Goal: Transaction & Acquisition: Book appointment/travel/reservation

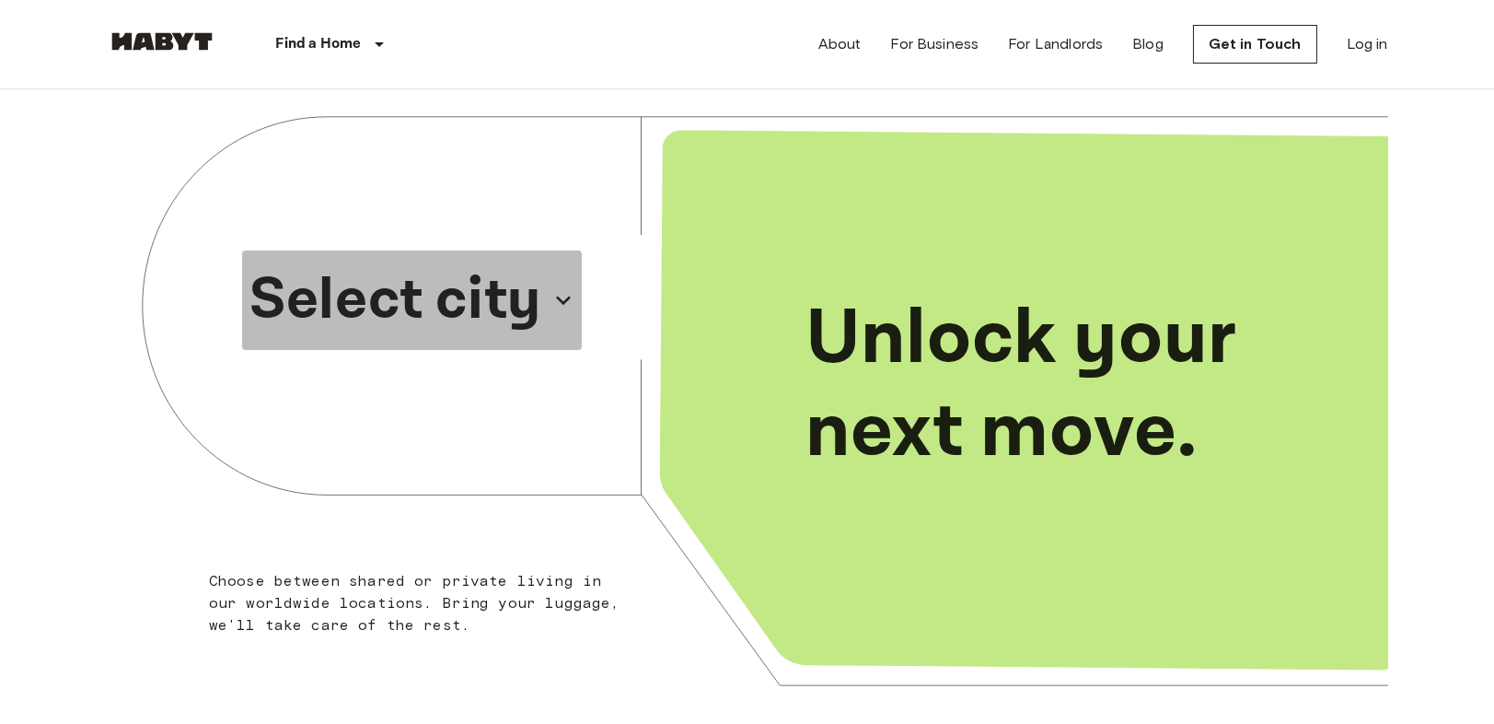
click at [507, 294] on p "Select city" at bounding box center [395, 300] width 292 height 88
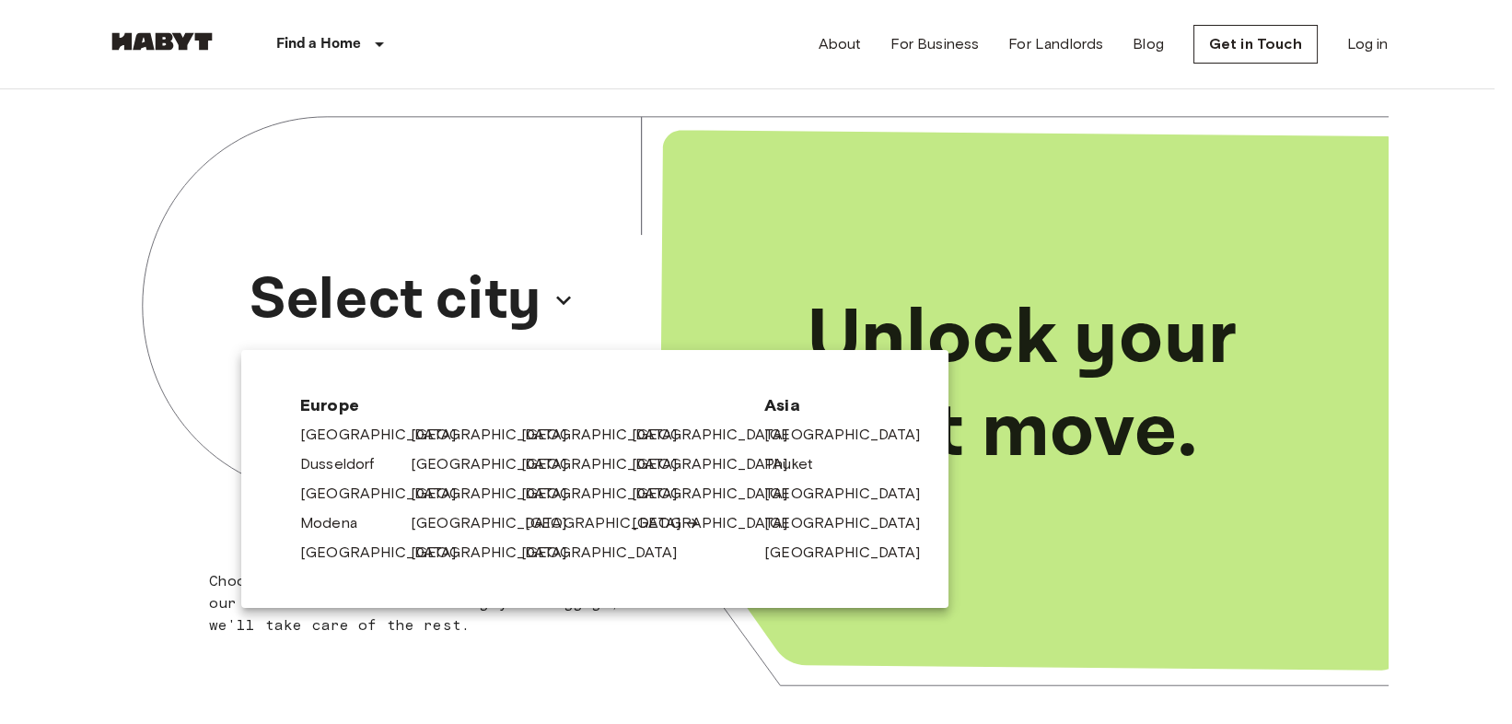
click at [541, 530] on link "[GEOGRAPHIC_DATA]" at bounding box center [612, 523] width 175 height 22
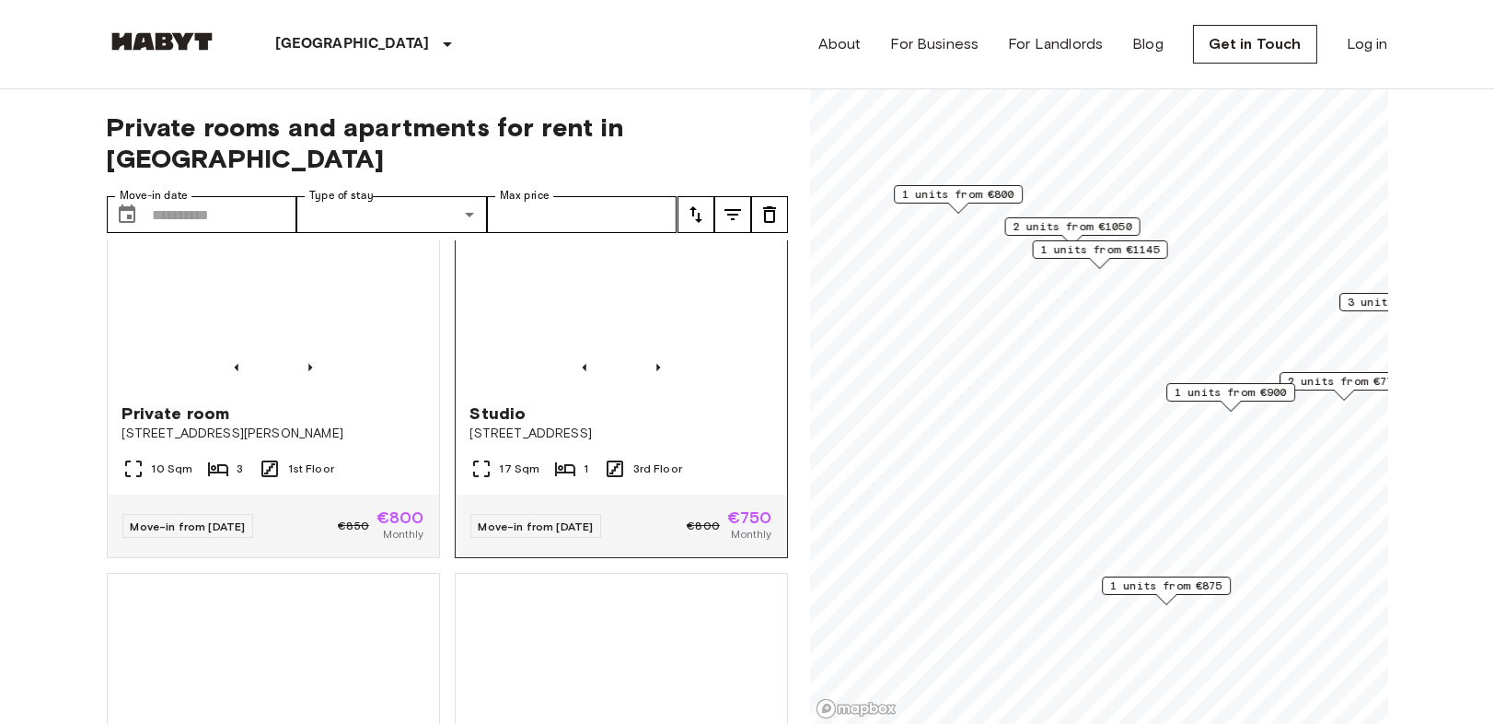
scroll to position [1329, 0]
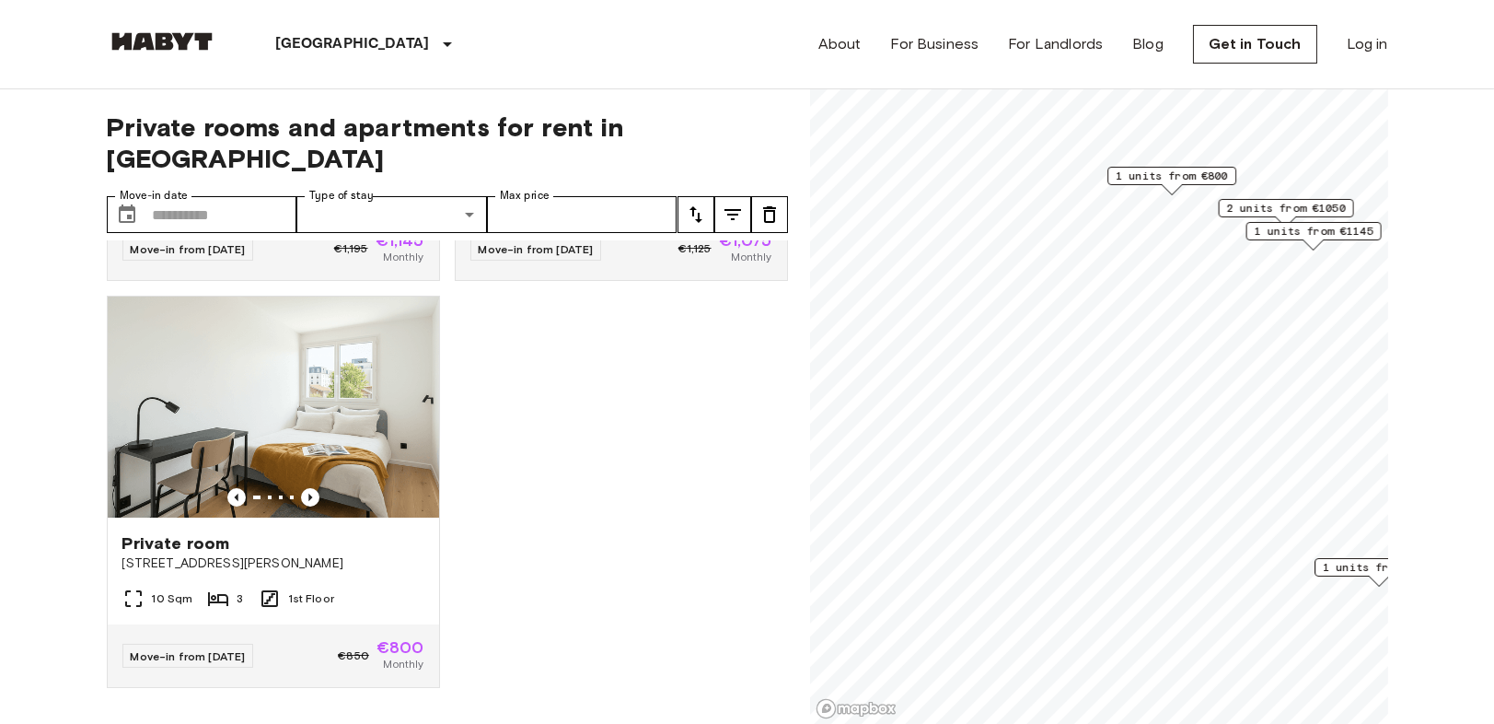
scroll to position [793, 0]
click at [1160, 176] on span "1 units from €800" at bounding box center [1175, 174] width 112 height 17
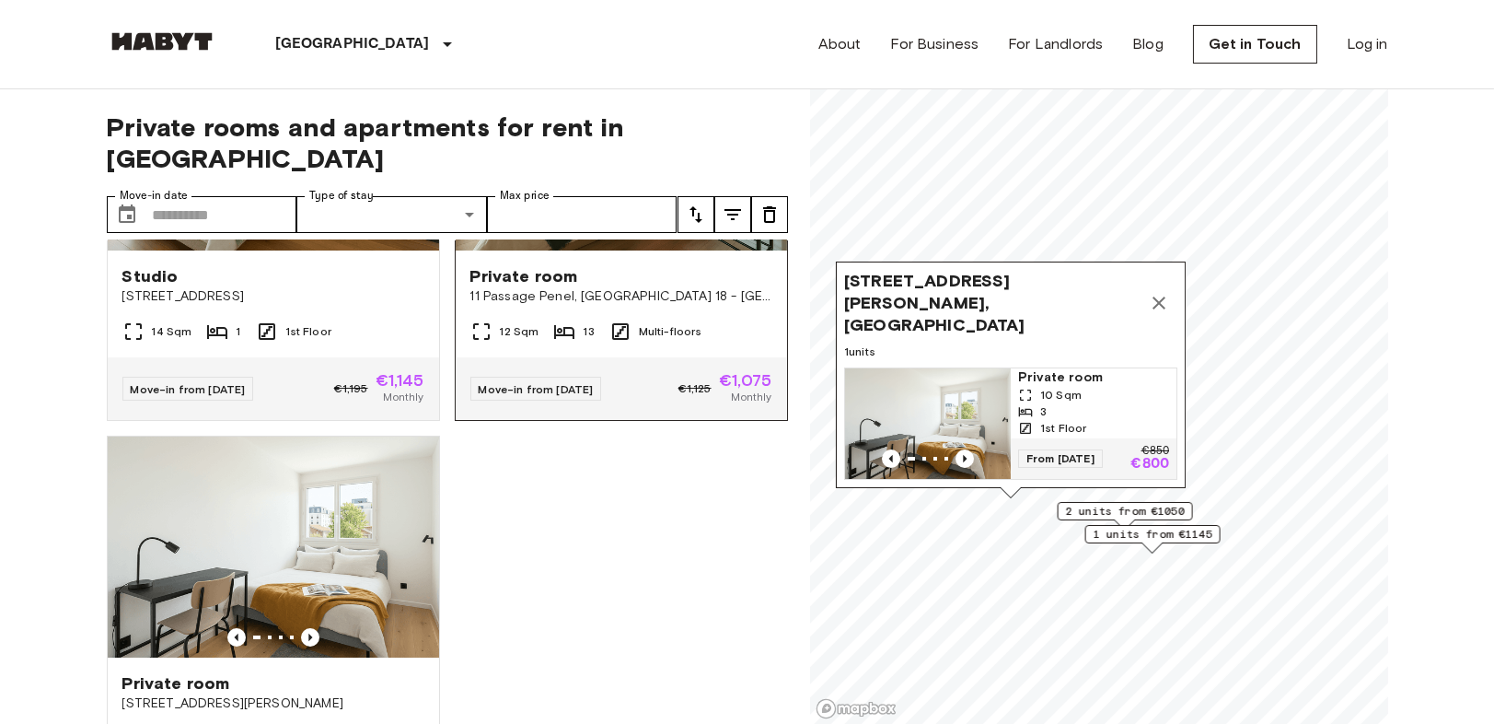
scroll to position [793, 0]
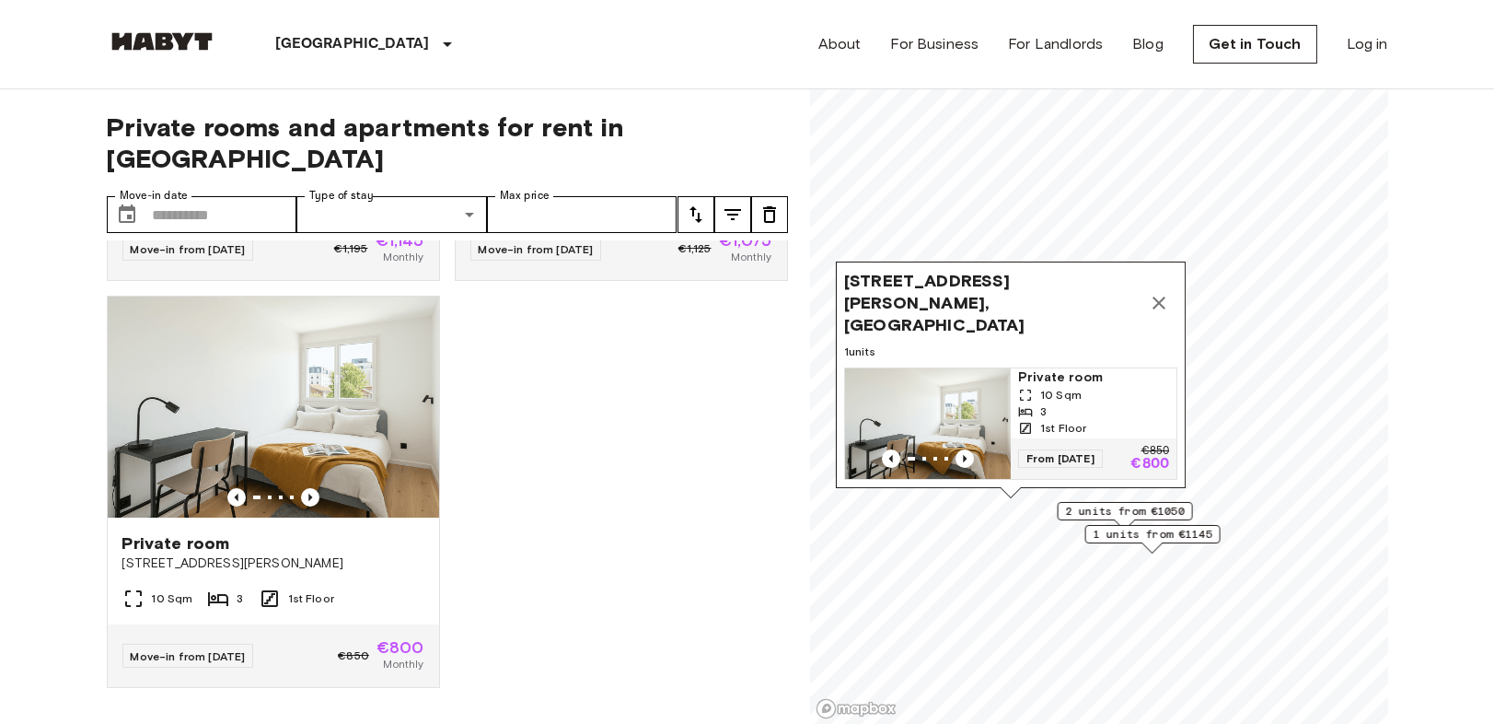
click at [1018, 403] on div "3" at bounding box center [1093, 411] width 151 height 17
click at [1158, 292] on icon "Map marker" at bounding box center [1159, 303] width 22 height 22
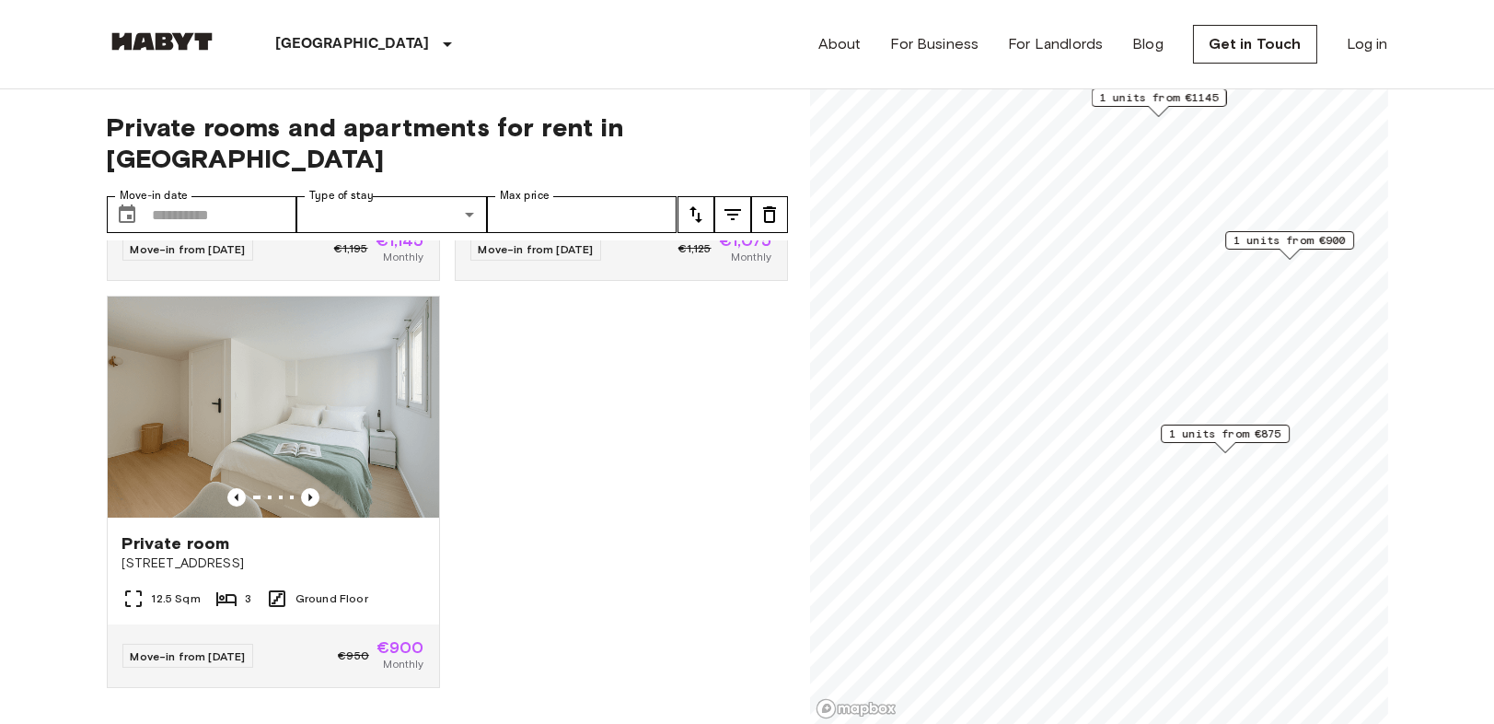
click at [1234, 432] on span "1 units from €875" at bounding box center [1225, 433] width 112 height 17
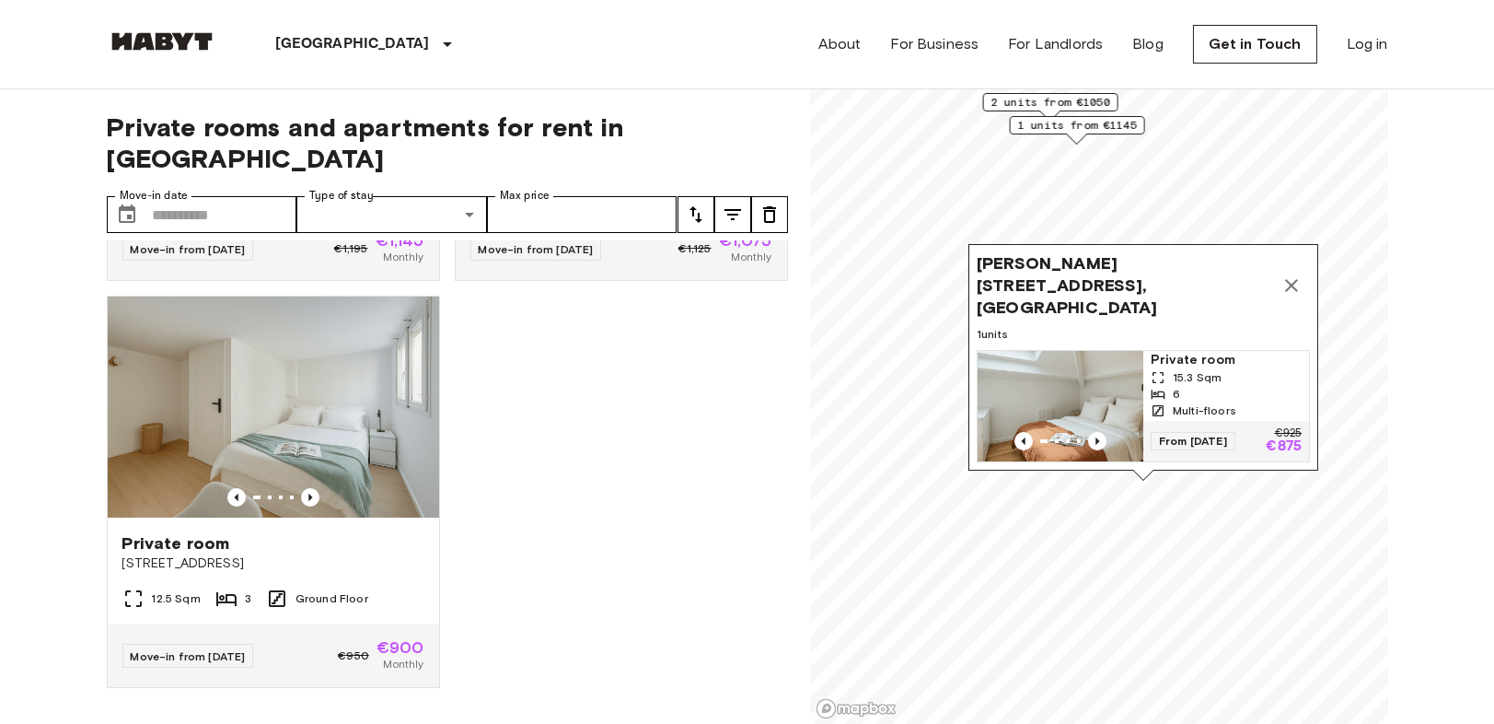
drag, startPoint x: 1308, startPoint y: 289, endPoint x: 1299, endPoint y: 283, distance: 11.2
click at [1307, 289] on div "Rue Michelet 22, 94205 Paris, FRA" at bounding box center [1143, 285] width 333 height 66
click at [1299, 281] on icon "Map marker" at bounding box center [1292, 285] width 22 height 22
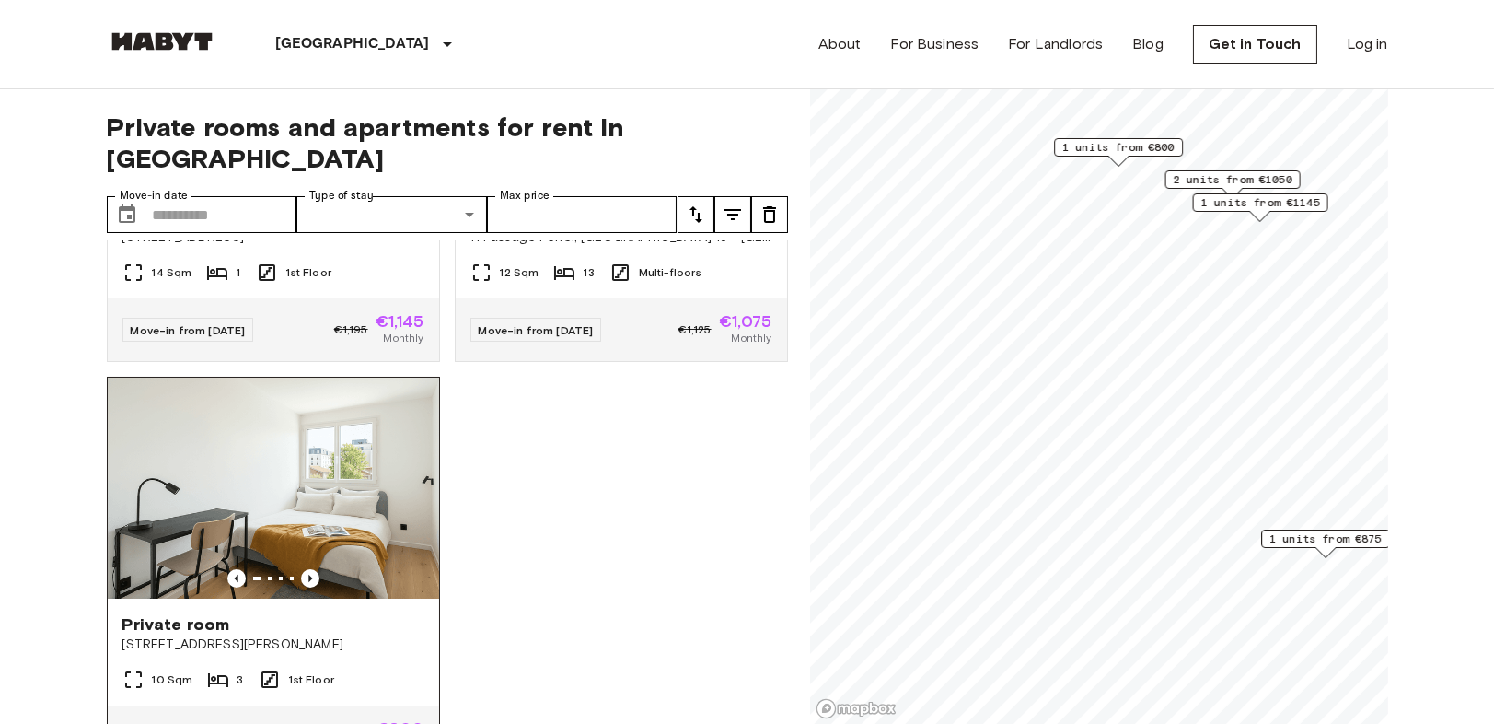
scroll to position [690, 0]
click at [375, 493] on img at bounding box center [273, 489] width 331 height 221
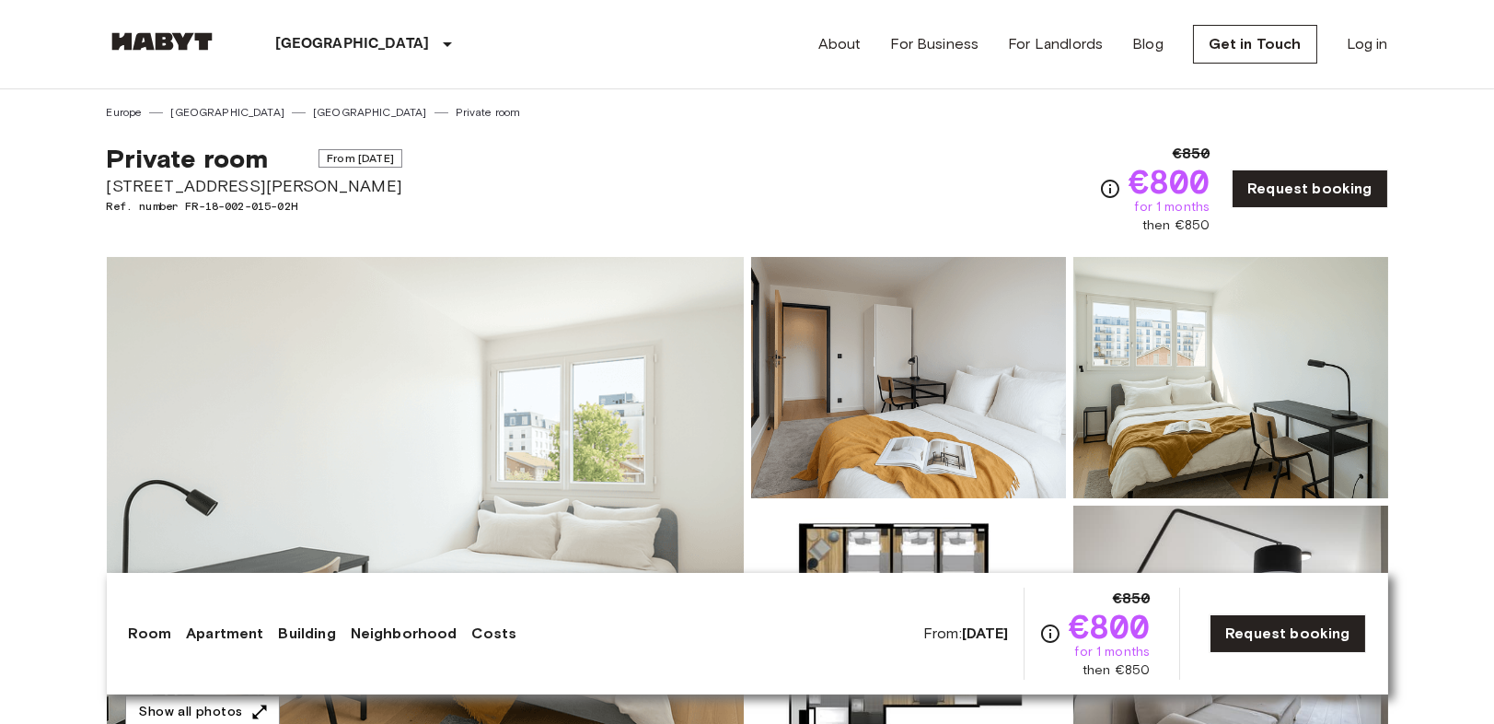
click at [364, 183] on span "[STREET_ADDRESS][PERSON_NAME]" at bounding box center [255, 186] width 296 height 24
drag, startPoint x: 364, startPoint y: 183, endPoint x: 61, endPoint y: 180, distance: 302.9
copy span "[STREET_ADDRESS][PERSON_NAME]"
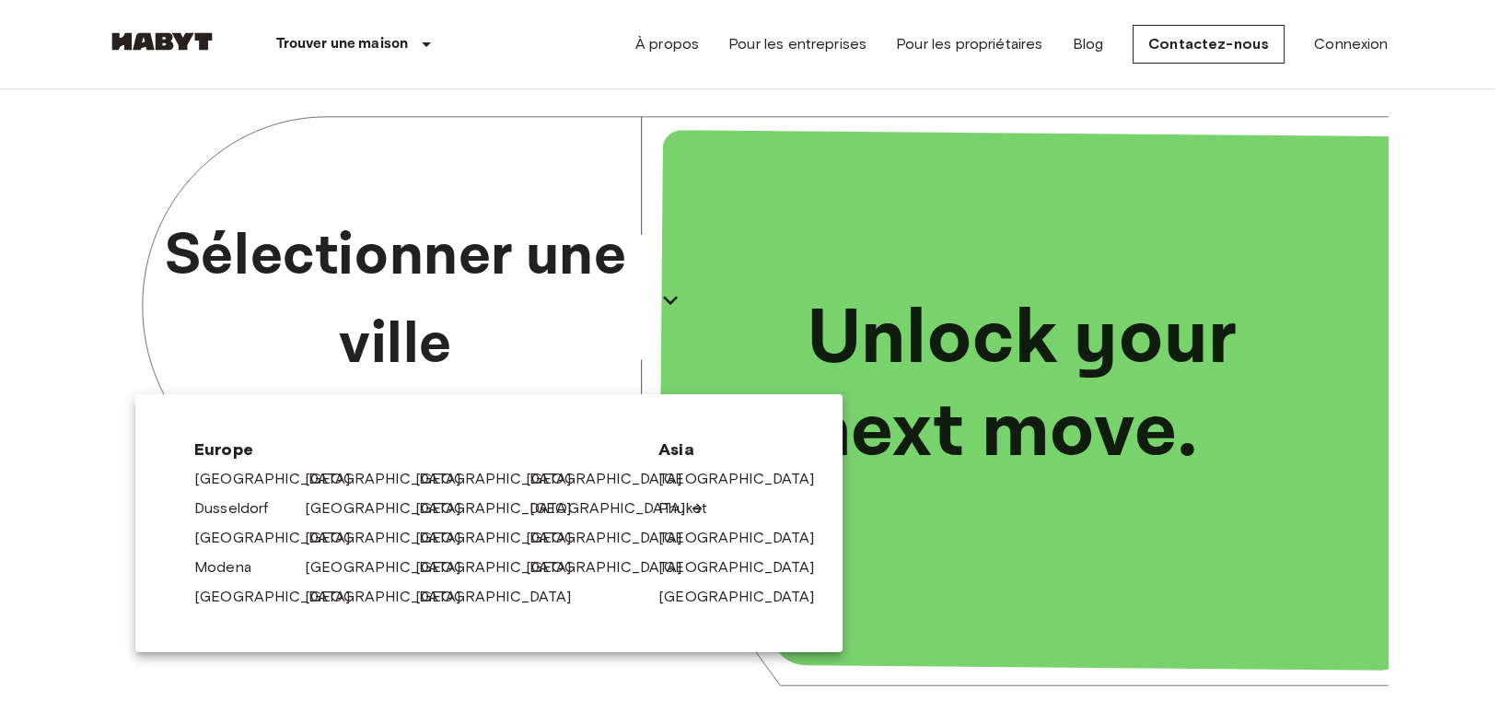
click at [549, 514] on link "[GEOGRAPHIC_DATA]" at bounding box center [616, 508] width 175 height 22
